Goal: Navigation & Orientation: Find specific page/section

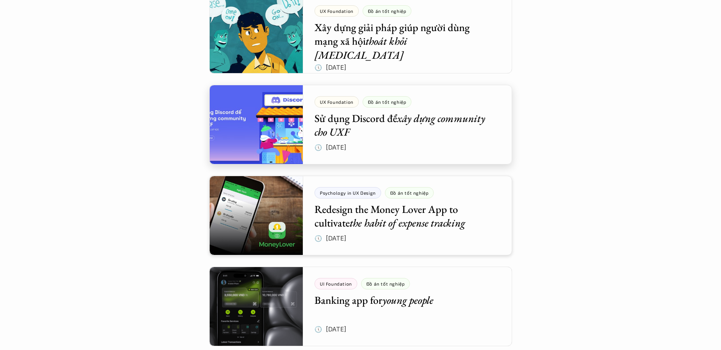
scroll to position [1110, 0]
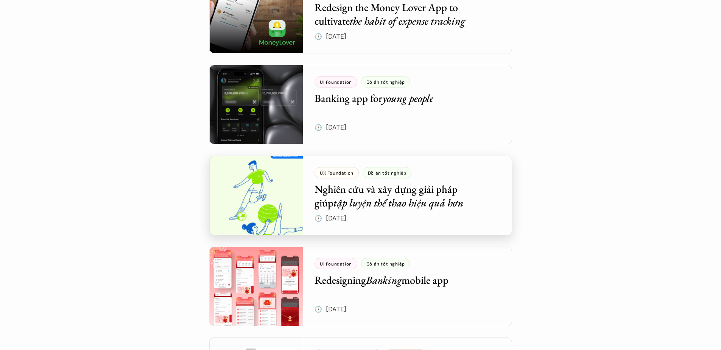
click at [443, 183] on div at bounding box center [360, 194] width 303 height 79
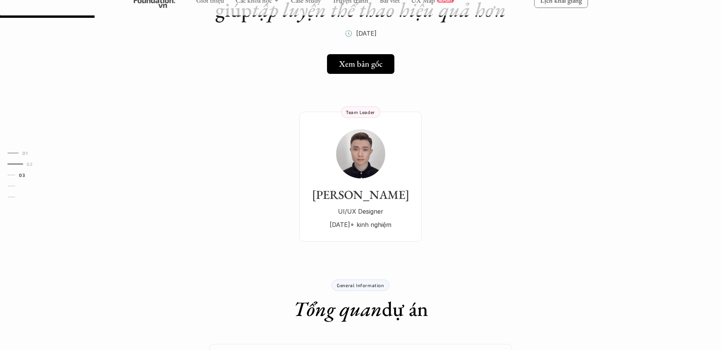
scroll to position [202, 0]
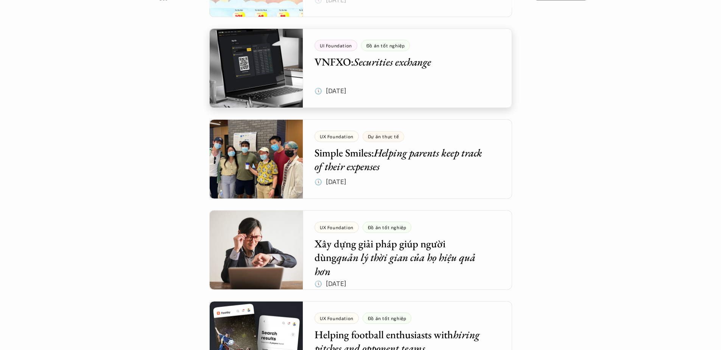
scroll to position [2377, 0]
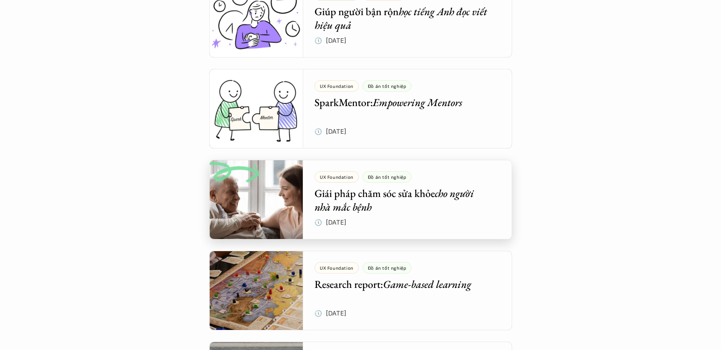
click at [465, 204] on div at bounding box center [360, 199] width 303 height 79
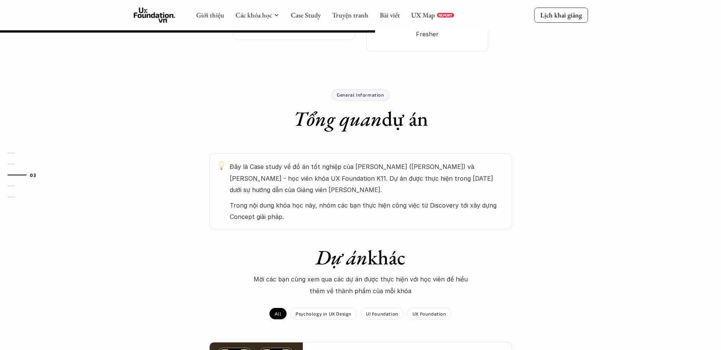
scroll to position [101, 0]
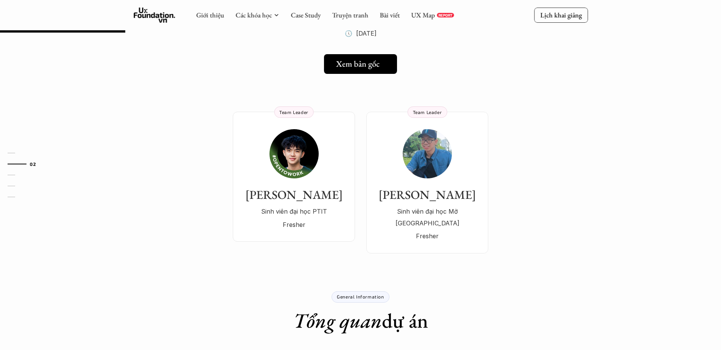
click at [355, 59] on h5 "Xem bản gốc" at bounding box center [358, 64] width 44 height 10
click at [312, 17] on link "Case Study" at bounding box center [306, 15] width 30 height 9
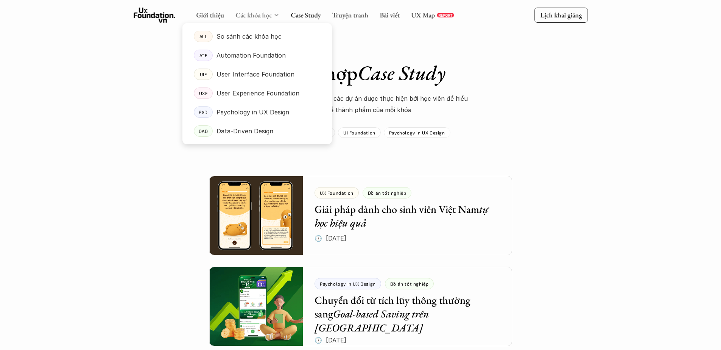
click at [259, 15] on link "Các khóa học" at bounding box center [253, 15] width 36 height 9
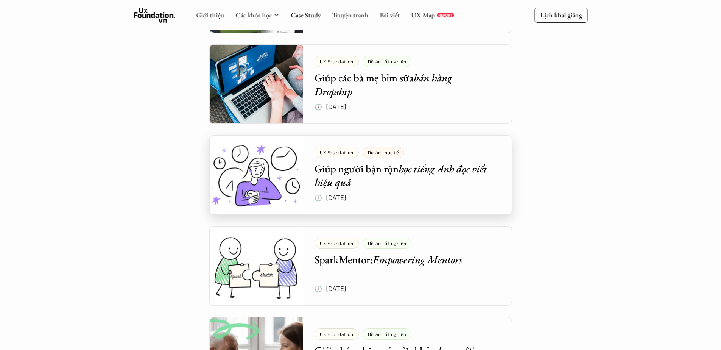
scroll to position [2421, 0]
